Goal: Register for event/course

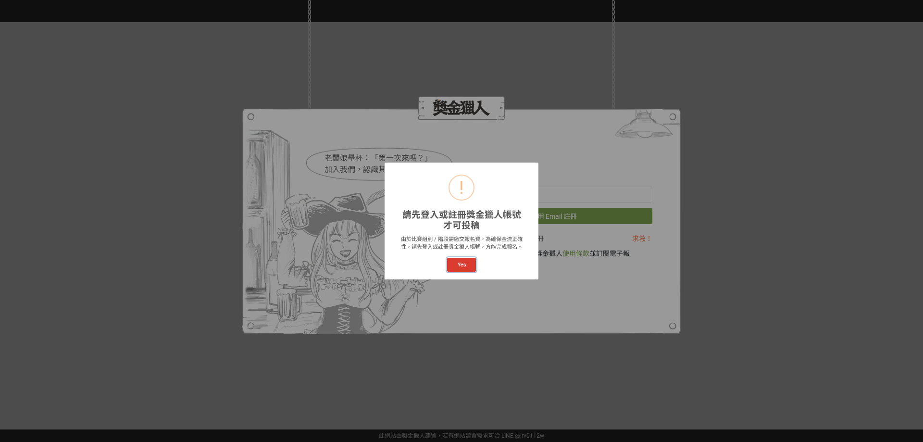
click at [464, 264] on button "Yes" at bounding box center [461, 265] width 29 height 14
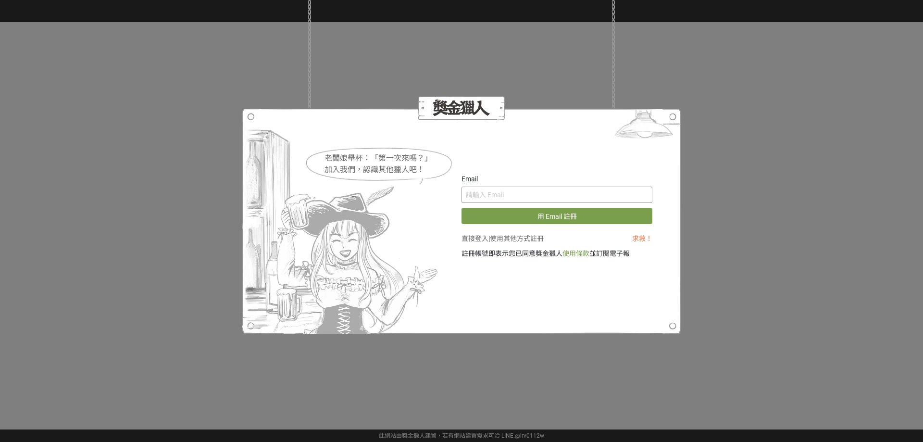
click at [541, 192] on input "text" at bounding box center [556, 194] width 191 height 16
type input "ˇ"
type input "u"
type input "[EMAIL_ADDRESS][DOMAIN_NAME]"
click at [461, 208] on button "用 Email 註冊" at bounding box center [556, 216] width 191 height 16
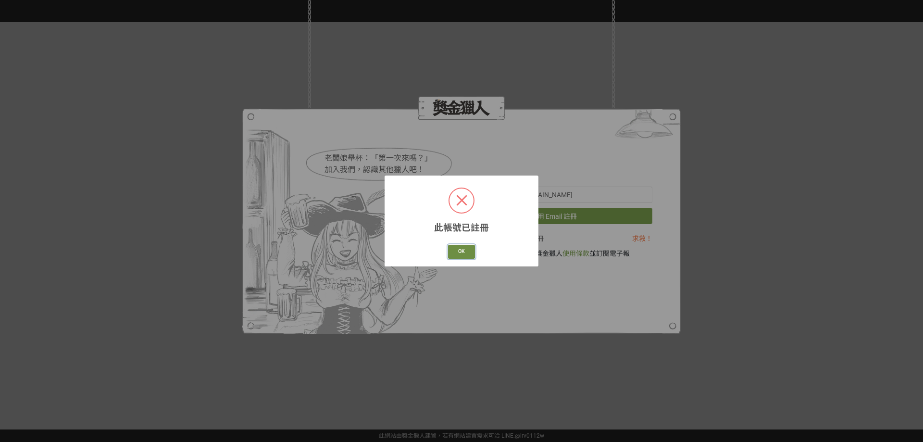
click at [466, 251] on button "OK" at bounding box center [461, 252] width 27 height 14
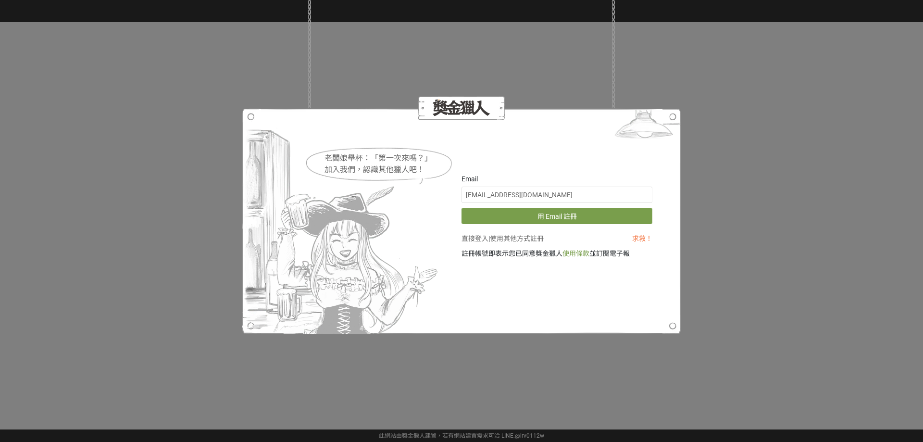
click at [482, 237] on link "直接登入" at bounding box center [474, 239] width 27 height 8
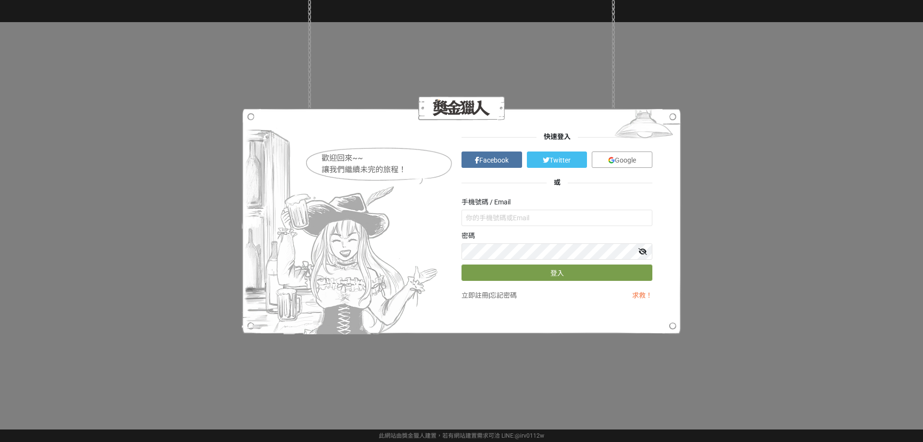
click at [607, 156] on link "Google" at bounding box center [622, 159] width 61 height 16
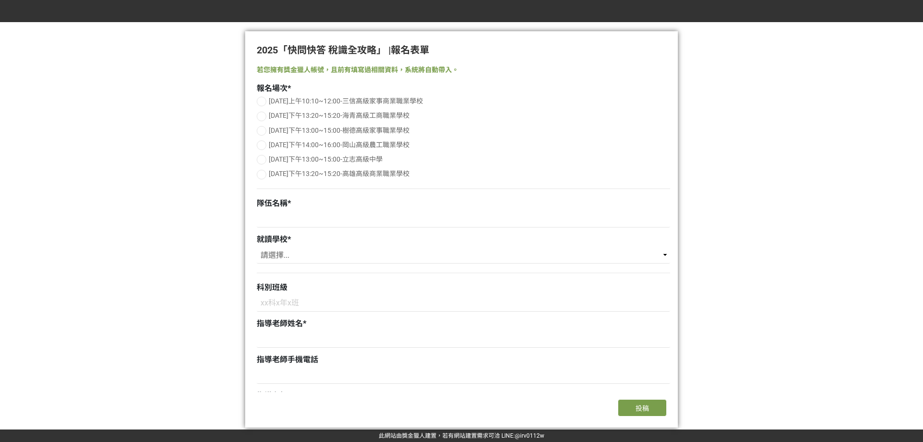
click at [321, 116] on span "[DATE]下午13:20~15:20-海青高級工商職業學校" at bounding box center [339, 115] width 141 height 8
click at [263, 116] on input "[DATE]下午13:20~15:20-海青高級工商職業學校" at bounding box center [260, 116] width 6 height 6
radio input "false"
click at [315, 218] on input at bounding box center [463, 219] width 413 height 16
type input "t"
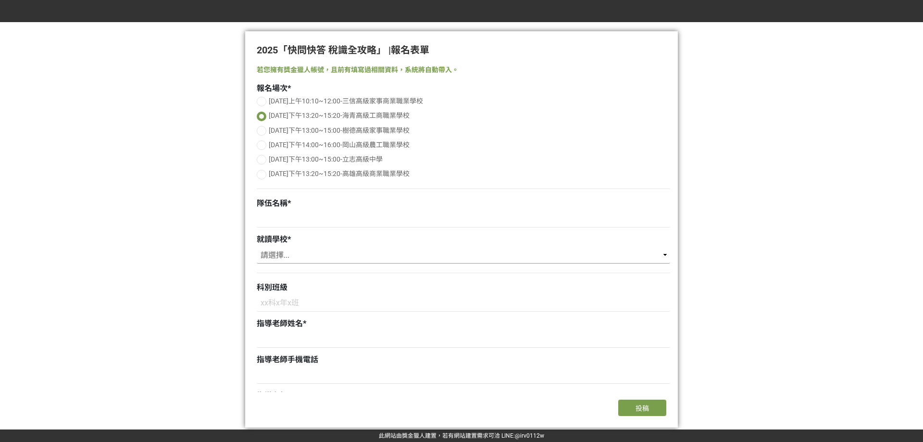
click at [384, 253] on select "請選擇... 三信高級家事商業職業學校 海青高級工商職業學校 樹德高級家事職業學校 岡山高級農工職業學校 立志高級中學 高雄高級商業職業學校" at bounding box center [463, 255] width 413 height 16
select select "海青高級工商職業學校"
click at [257, 247] on select "請選擇... 三信高級家事商業職業學校 海青高級工商職業學校 樹德高級家事職業學校 岡山高級農工職業學校 立志高級中學 高雄高級商業職業學校" at bounding box center [463, 255] width 413 height 16
click at [334, 301] on input at bounding box center [463, 303] width 413 height 16
type input "u"
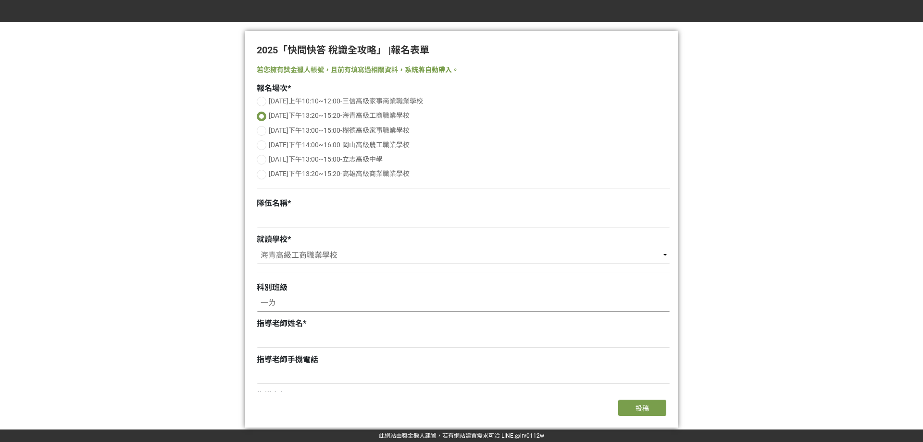
type input "一"
type input "資料二善"
click at [310, 338] on input at bounding box center [463, 339] width 413 height 16
type input "邱"
type input "[PERSON_NAME]"
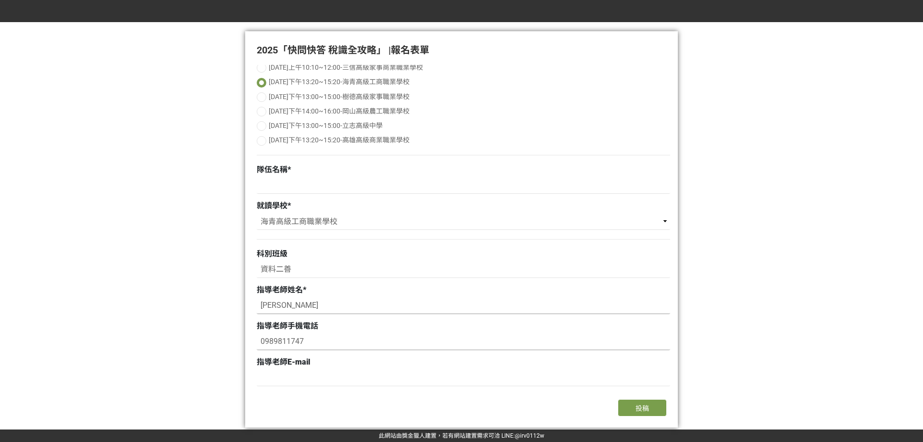
scroll to position [96, 0]
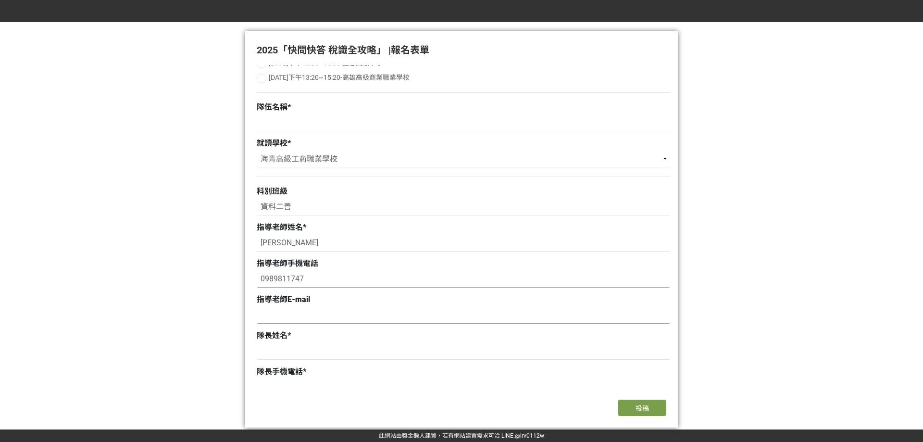
type input "0989811747"
click at [305, 317] on input at bounding box center [463, 315] width 413 height 16
type input "ㄍ"
type input "[EMAIL_ADDRESS][DOMAIN_NAME]"
type input "[PERSON_NAME]"
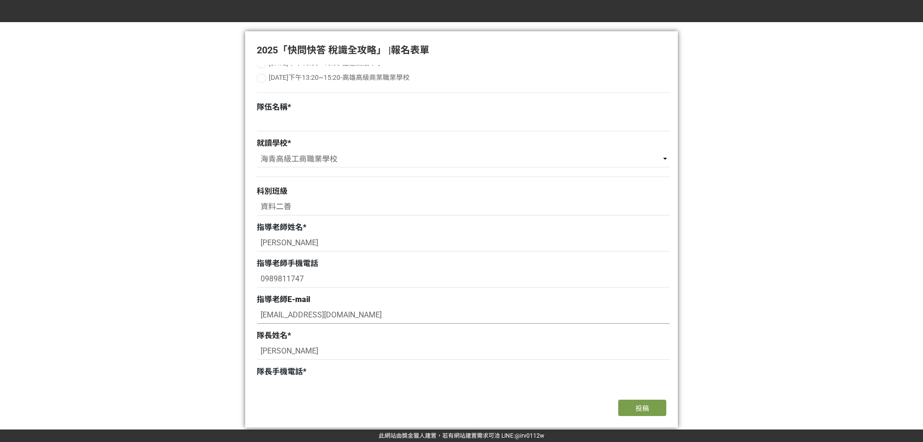
scroll to position [100, 0]
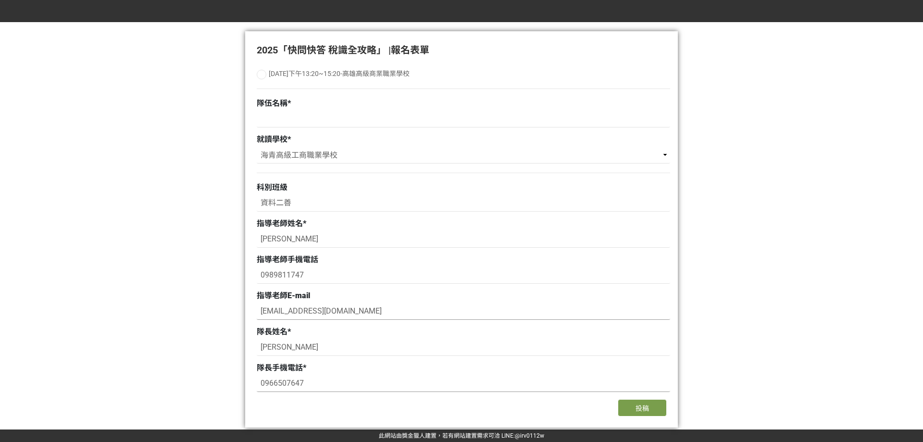
type input "0966507647"
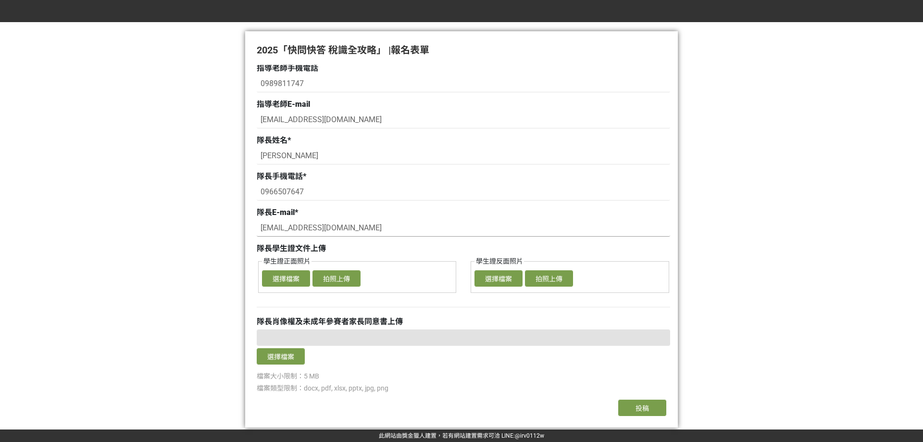
type input "[EMAIL_ADDRESS][DOMAIN_NAME]"
click at [283, 280] on button "選擇檔案" at bounding box center [286, 278] width 48 height 16
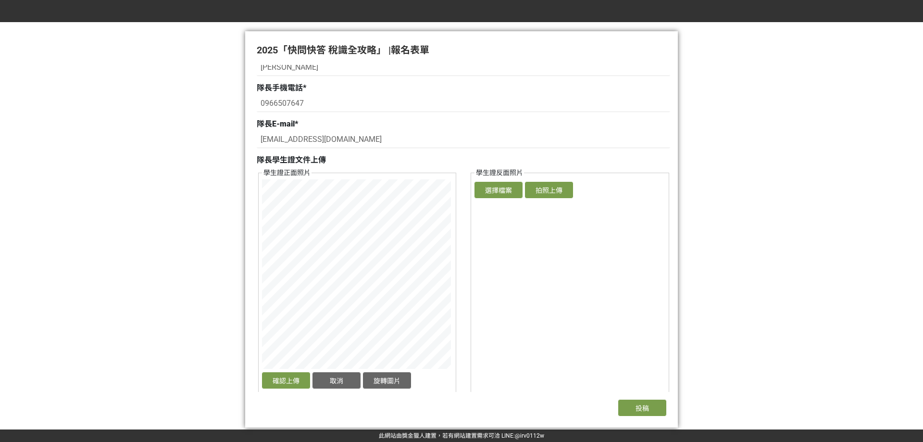
scroll to position [387, 0]
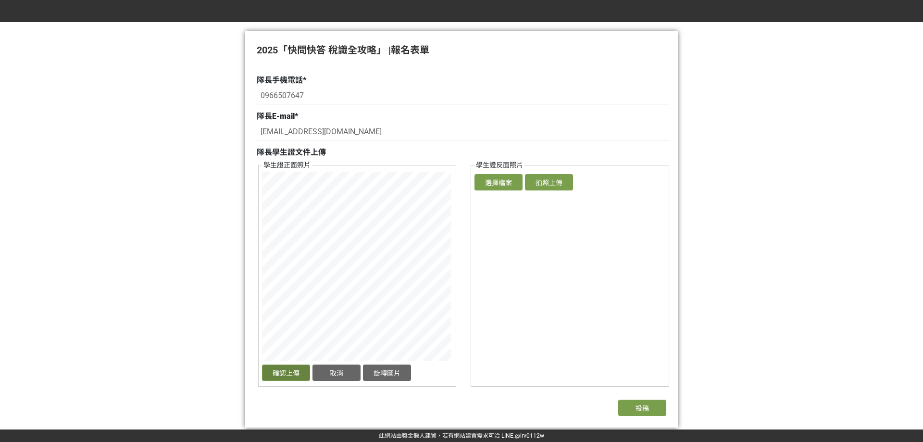
click at [288, 379] on button "確認上傳" at bounding box center [286, 372] width 48 height 16
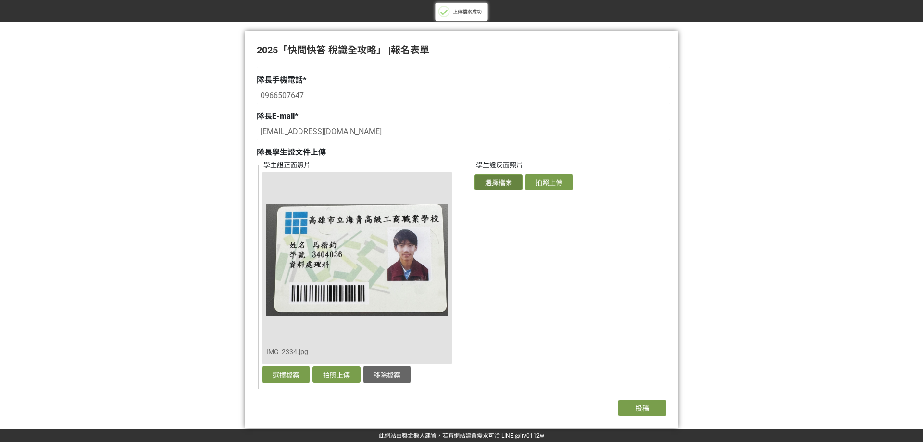
click at [504, 182] on button "選擇檔案" at bounding box center [498, 182] width 48 height 16
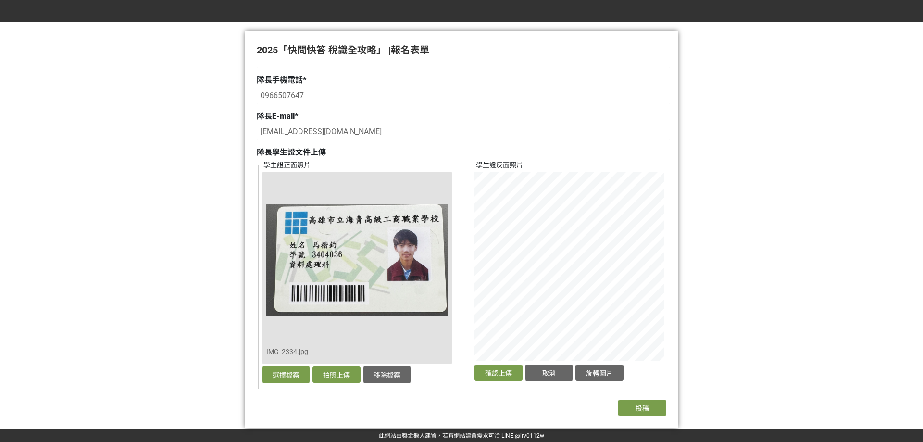
click at [483, 383] on fieldset "學生證反面照片 確認上傳 取消 旋轉圖片 選擇檔案 拍照上傳" at bounding box center [570, 274] width 198 height 229
click at [485, 376] on button "確認上傳" at bounding box center [498, 372] width 48 height 16
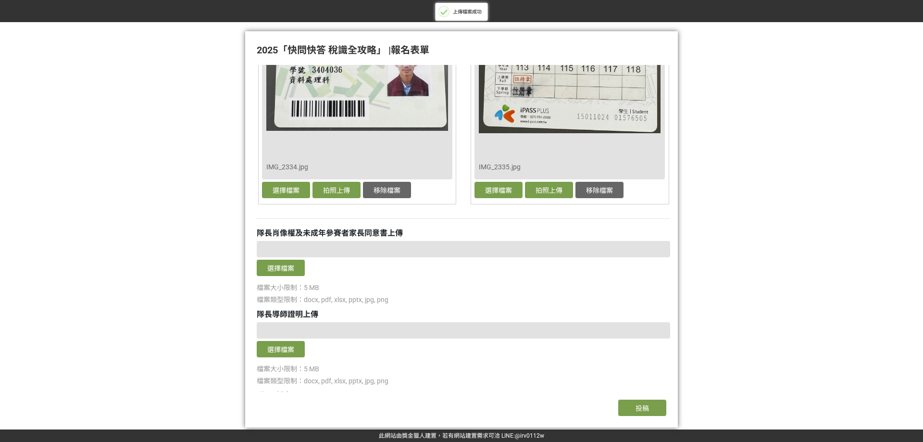
scroll to position [580, 0]
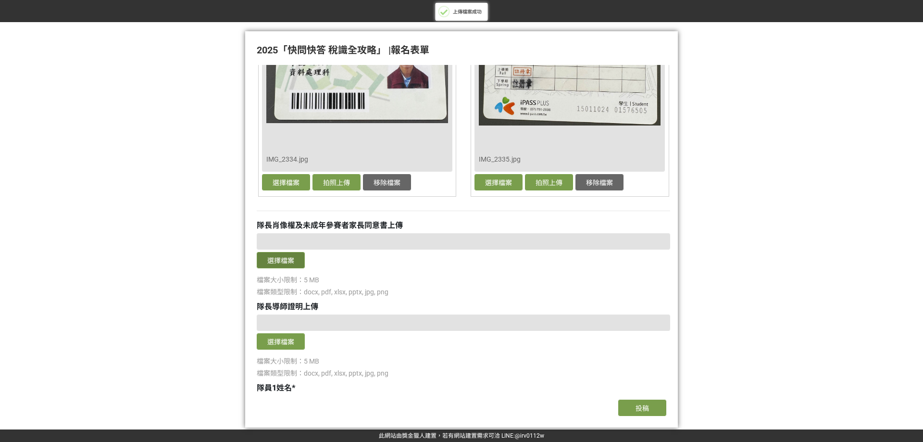
click at [294, 258] on button "選擇檔案" at bounding box center [281, 260] width 48 height 16
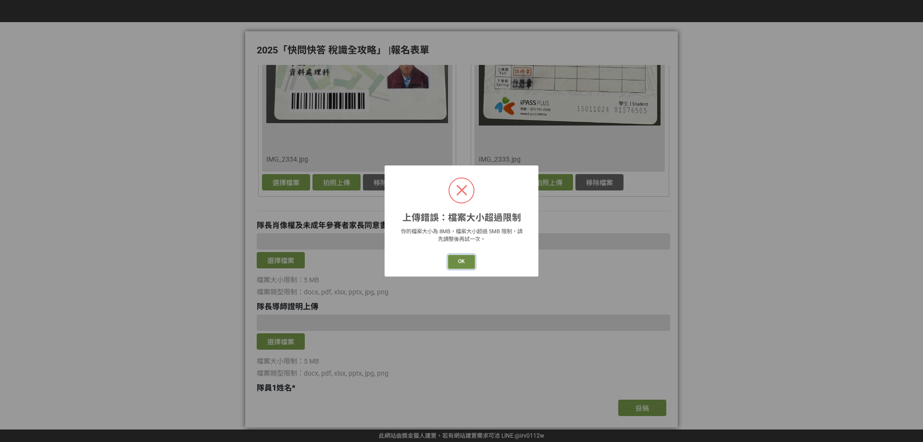
click at [468, 263] on button "OK" at bounding box center [461, 262] width 27 height 14
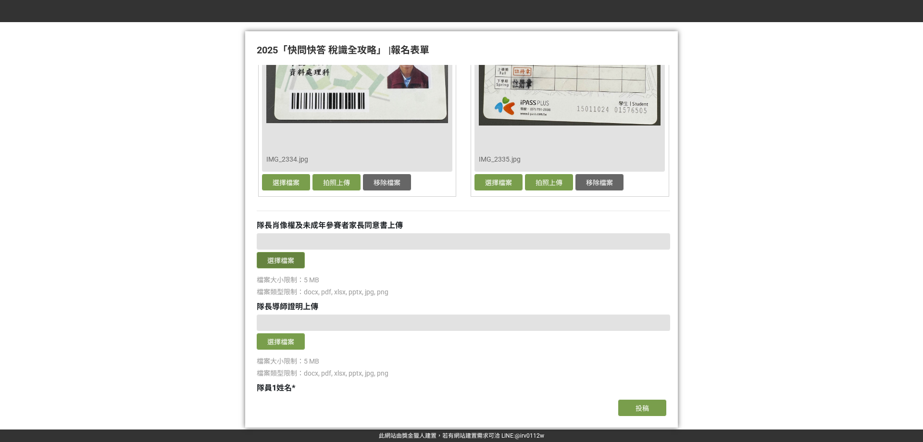
click at [293, 267] on button "選擇檔案" at bounding box center [281, 260] width 48 height 16
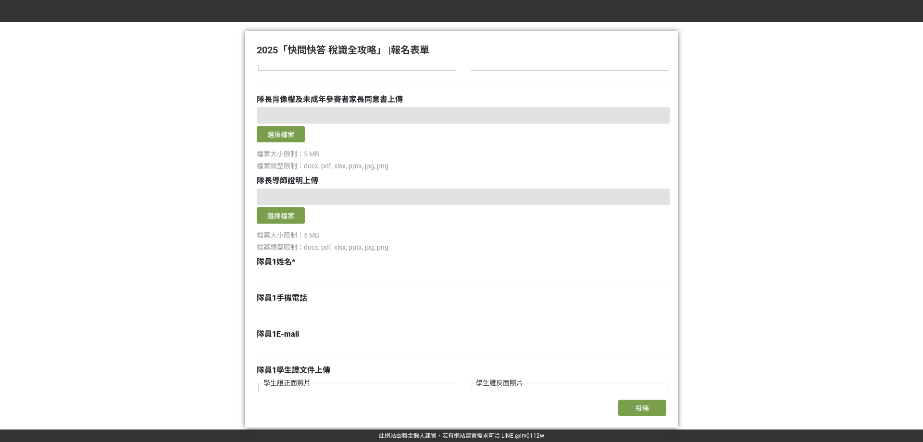
scroll to position [676, 0]
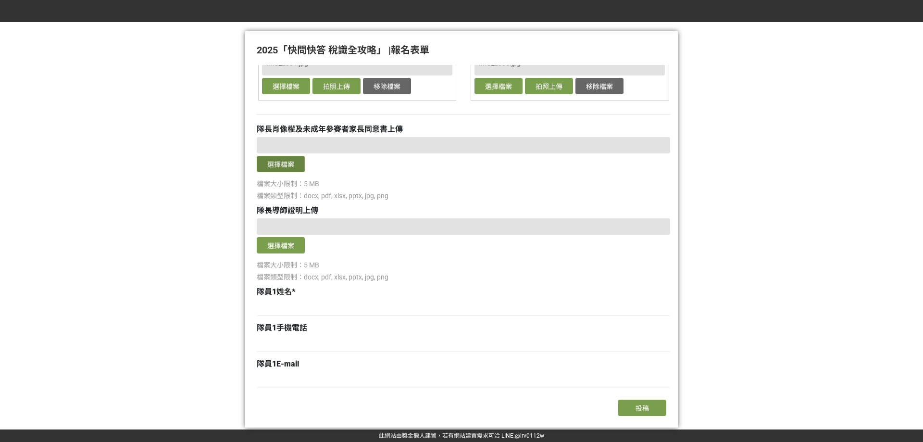
click at [297, 162] on button "選擇檔案" at bounding box center [281, 164] width 48 height 16
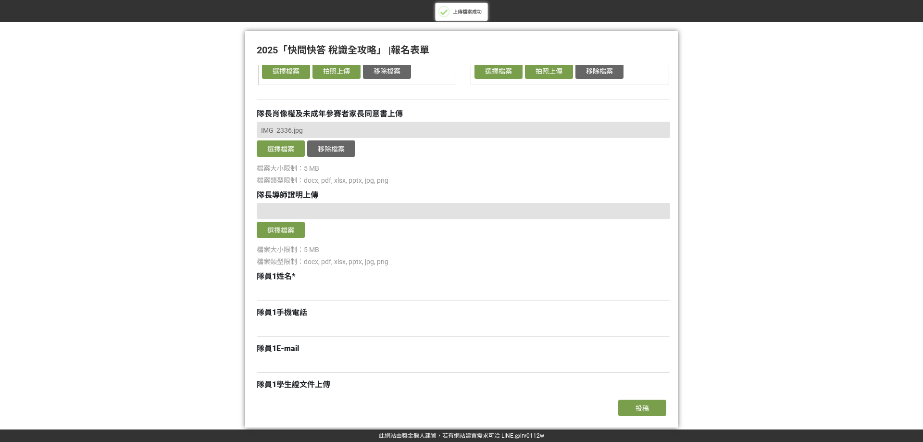
scroll to position [772, 0]
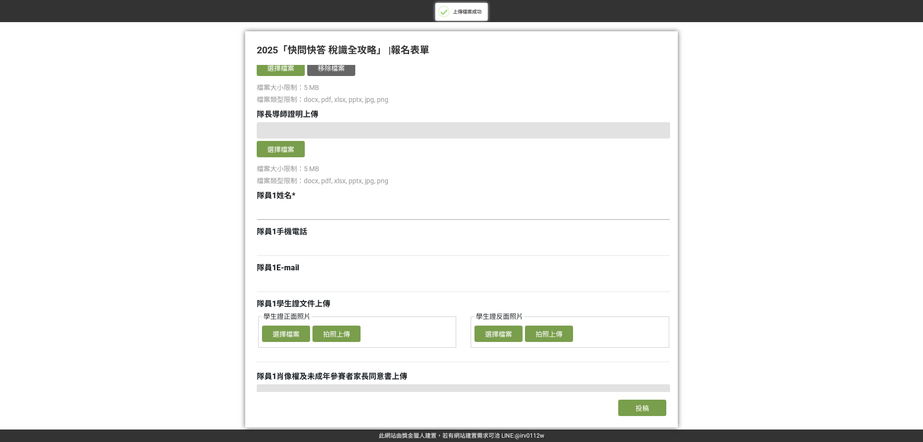
click at [318, 215] on input at bounding box center [463, 211] width 413 height 16
type input "5"
type input "ㄓ"
type input "[PERSON_NAME]"
click at [294, 250] on input at bounding box center [463, 247] width 413 height 16
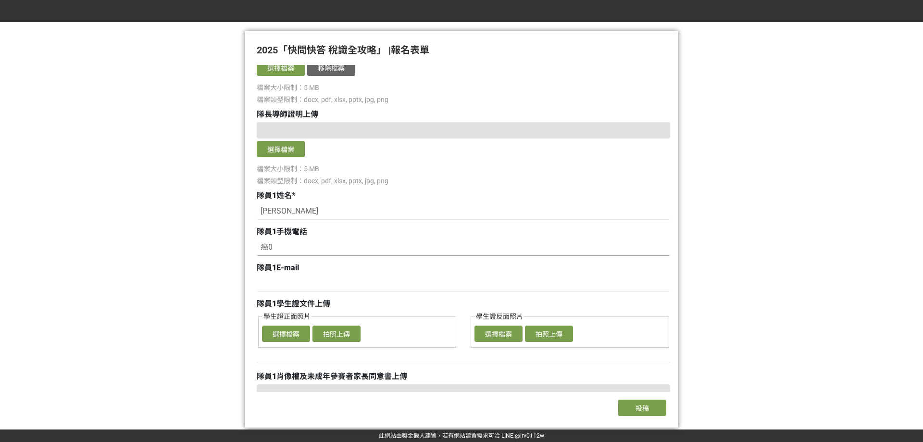
type input "癌"
type input "9"
type input "0965437352"
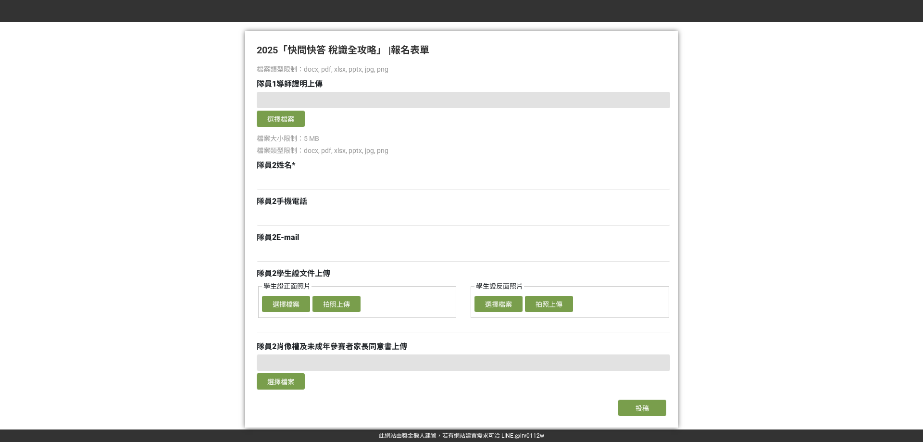
scroll to position [1156, 0]
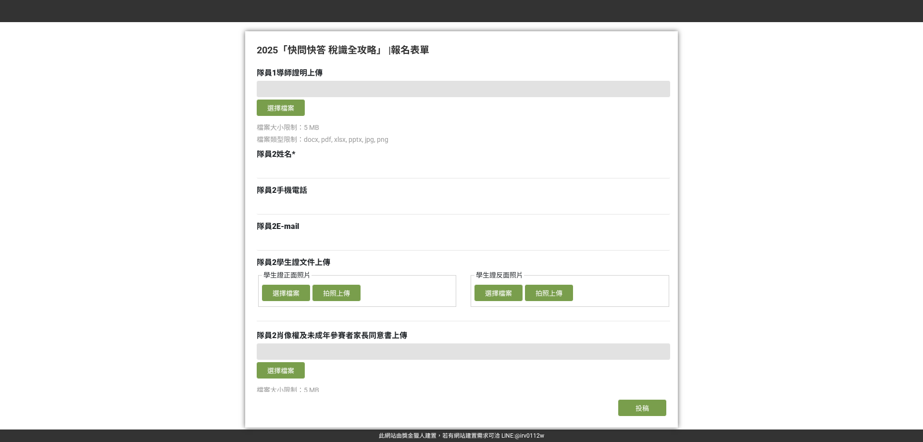
type input "[EMAIL_ADDRESS][DOMAIN_NAME]"
drag, startPoint x: 308, startPoint y: 216, endPoint x: 312, endPoint y: 207, distance: 9.7
click at [308, 215] on div at bounding box center [463, 207] width 413 height 19
click at [312, 207] on input at bounding box center [463, 206] width 413 height 16
type input "0907123456"
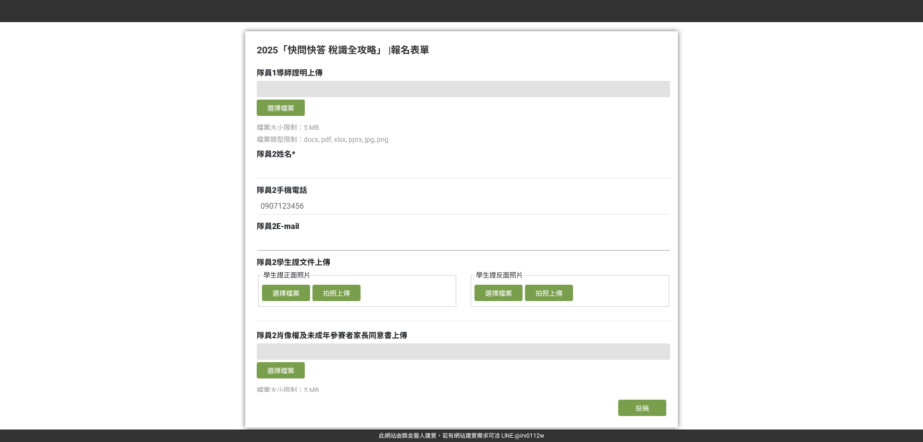
click at [308, 246] on input at bounding box center [463, 242] width 413 height 16
type input "[EMAIL_ADDRESS][DOMAIN_NAME]"
drag, startPoint x: 316, startPoint y: 206, endPoint x: 280, endPoint y: 208, distance: 36.1
click at [280, 208] on input "0907123456" at bounding box center [463, 206] width 413 height 16
type input "0907352122"
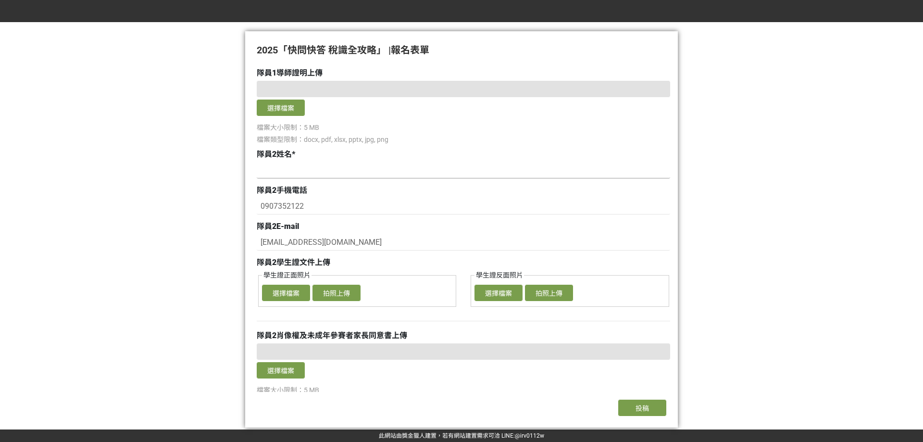
click at [308, 175] on input at bounding box center [463, 170] width 413 height 16
type input "j"
click at [436, 176] on input "[PERSON_NAME]" at bounding box center [463, 170] width 413 height 16
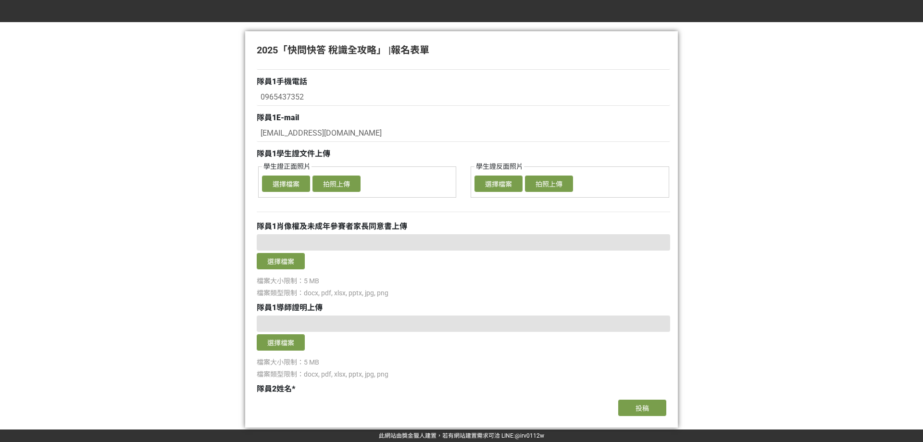
scroll to position [916, 0]
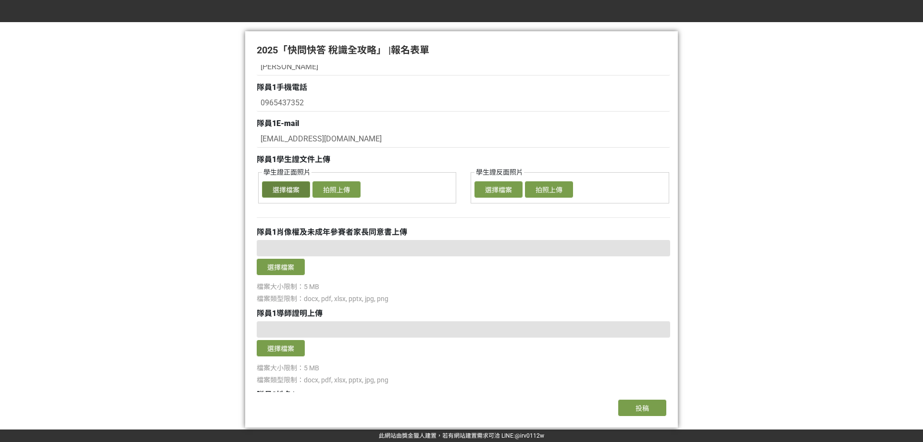
type input "[PERSON_NAME]"
click at [285, 194] on button "選擇檔案" at bounding box center [286, 189] width 48 height 16
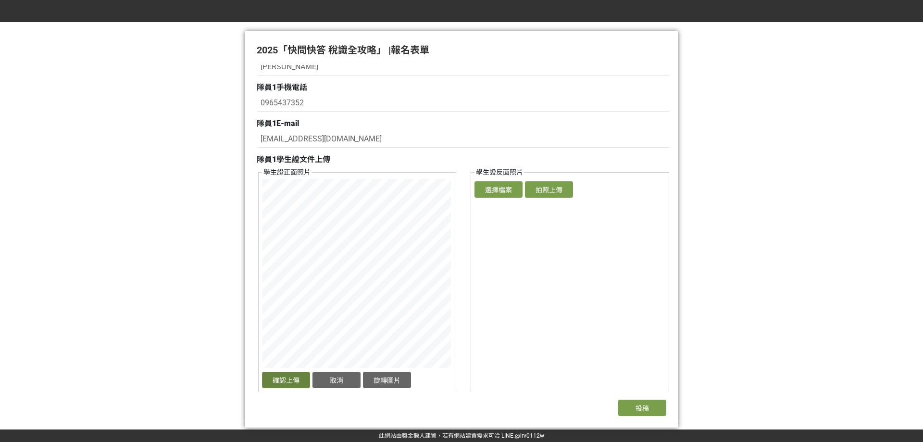
click at [296, 380] on button "確認上傳" at bounding box center [286, 379] width 48 height 16
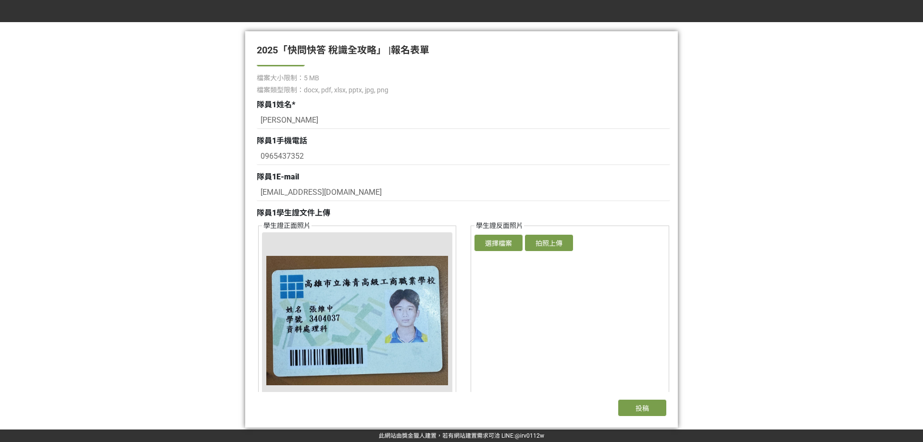
scroll to position [868, 0]
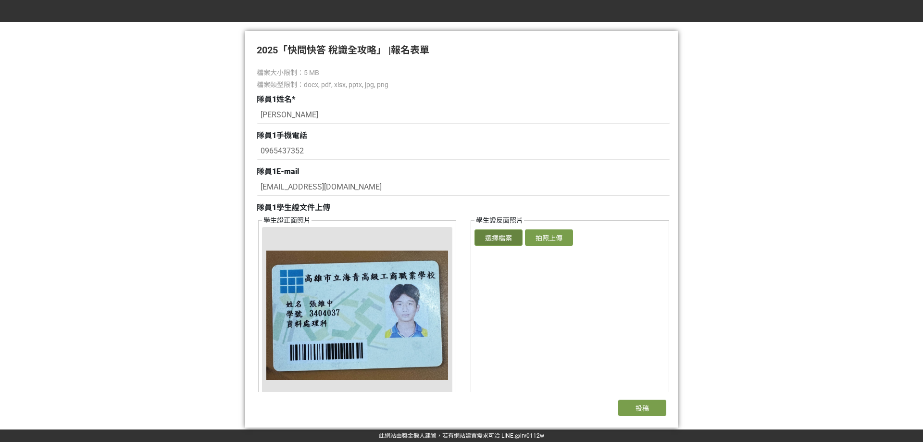
click at [500, 240] on button "選擇檔案" at bounding box center [498, 237] width 48 height 16
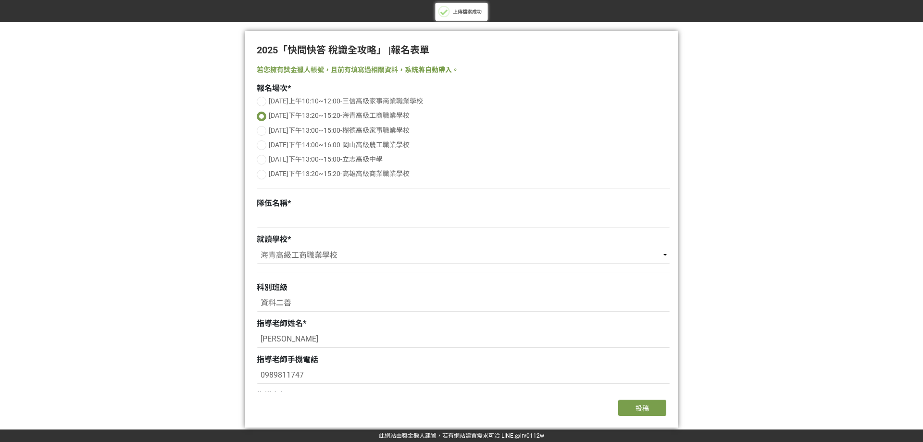
select select "海青高級工商職業學校"
